Goal: Check status: Check status

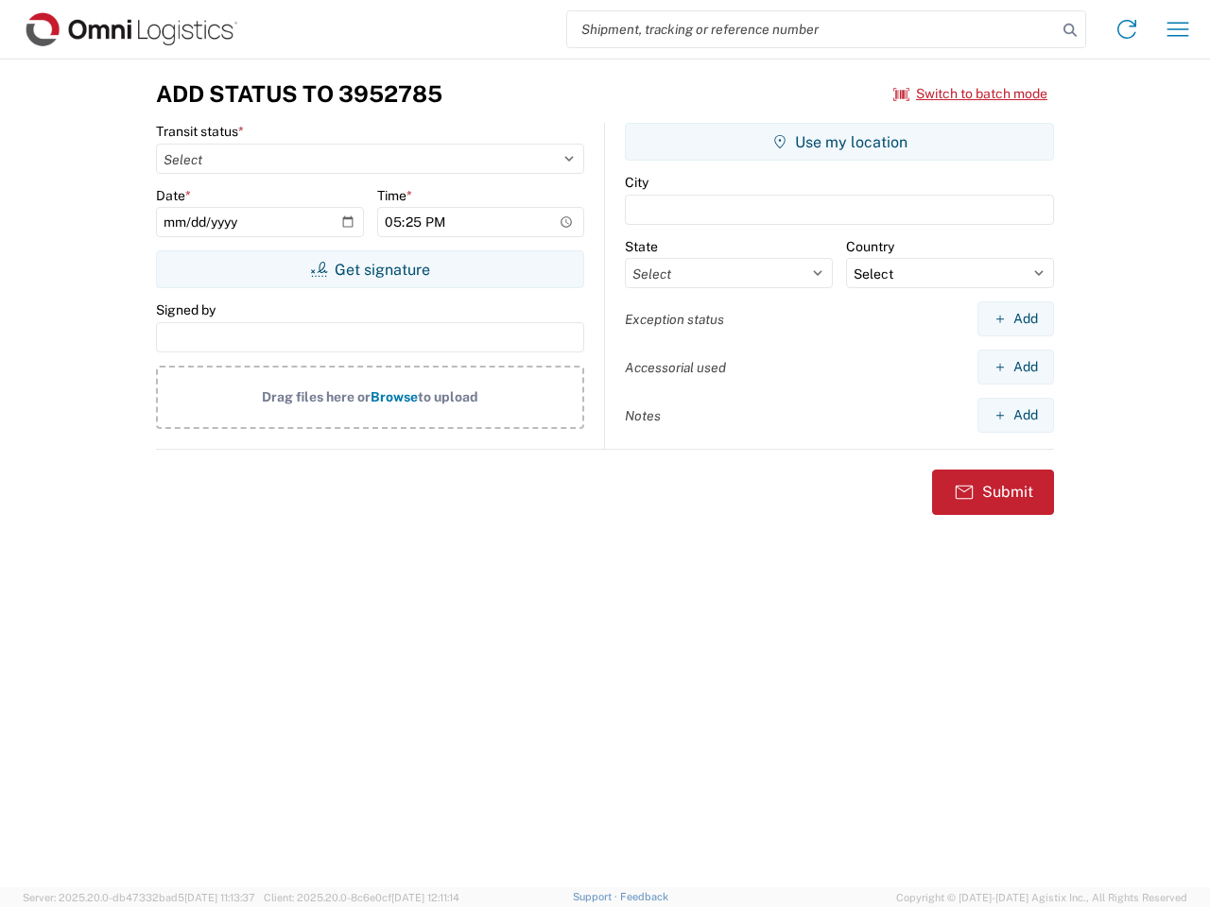
click at [812, 29] on input "search" at bounding box center [812, 29] width 490 height 36
click at [1070, 30] on icon at bounding box center [1070, 30] width 26 height 26
click at [1126, 29] on icon at bounding box center [1126, 29] width 30 height 30
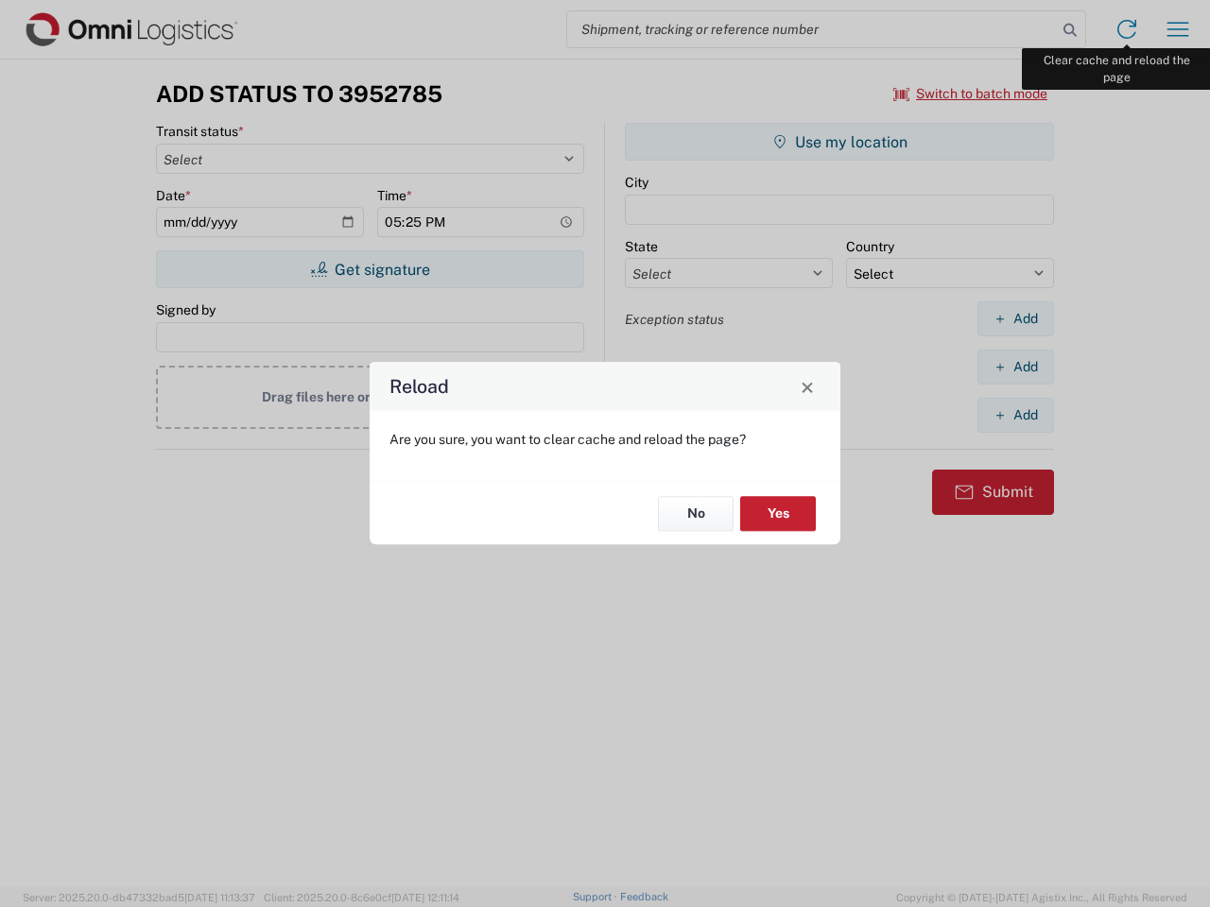
click at [1177, 29] on div "Reload Are you sure, you want to clear cache and reload the page? No Yes" at bounding box center [605, 453] width 1210 height 907
click at [971, 94] on div "Reload Are you sure, you want to clear cache and reload the page? No Yes" at bounding box center [605, 453] width 1210 height 907
click at [369, 269] on div "Reload Are you sure, you want to clear cache and reload the page? No Yes" at bounding box center [605, 453] width 1210 height 907
click at [839, 142] on div "Reload Are you sure, you want to clear cache and reload the page? No Yes" at bounding box center [605, 453] width 1210 height 907
click at [1015, 318] on div "Reload Are you sure, you want to clear cache and reload the page? No Yes" at bounding box center [605, 453] width 1210 height 907
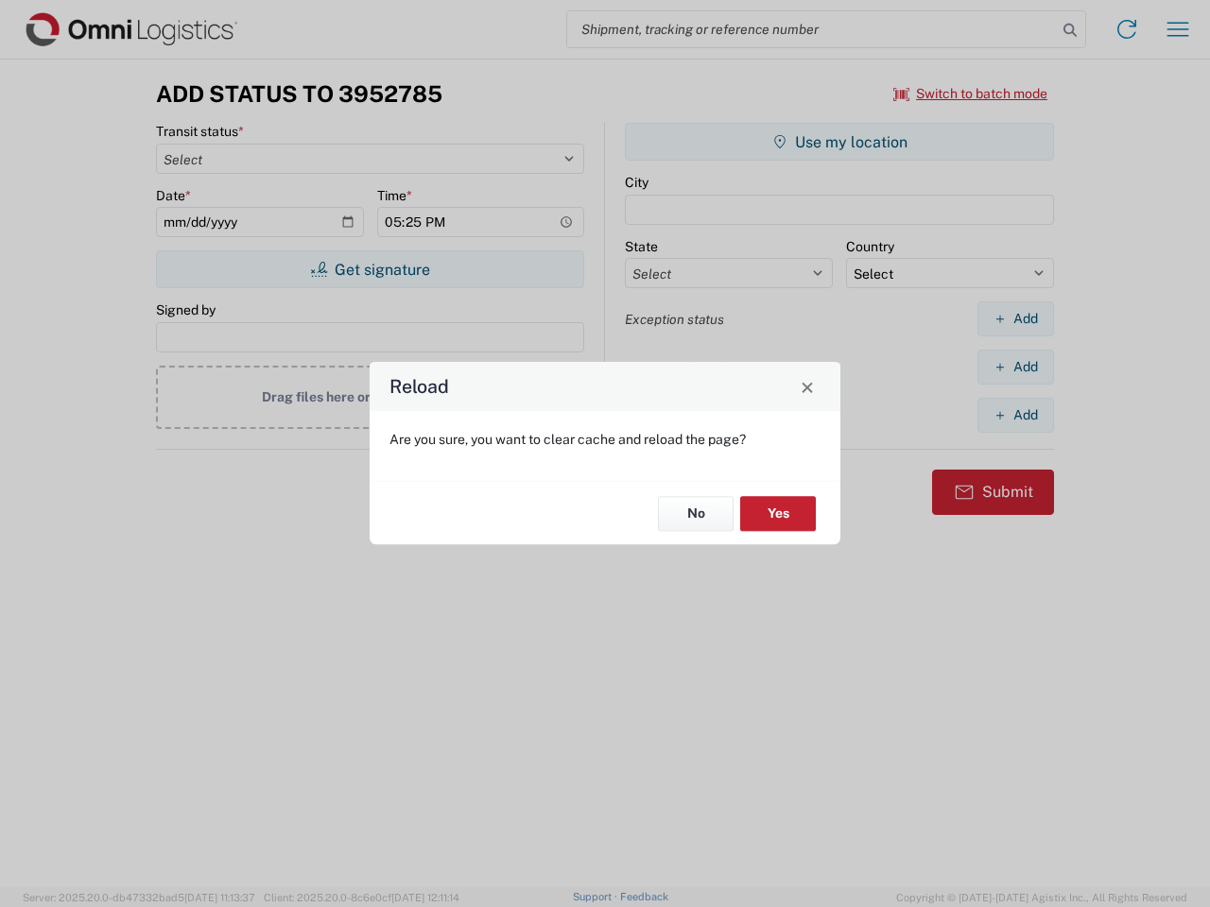
click at [1015, 367] on div "Reload Are you sure, you want to clear cache and reload the page? No Yes" at bounding box center [605, 453] width 1210 height 907
click at [1015, 415] on div "Reload Are you sure, you want to clear cache and reload the page? No Yes" at bounding box center [605, 453] width 1210 height 907
